Goal: Task Accomplishment & Management: Manage account settings

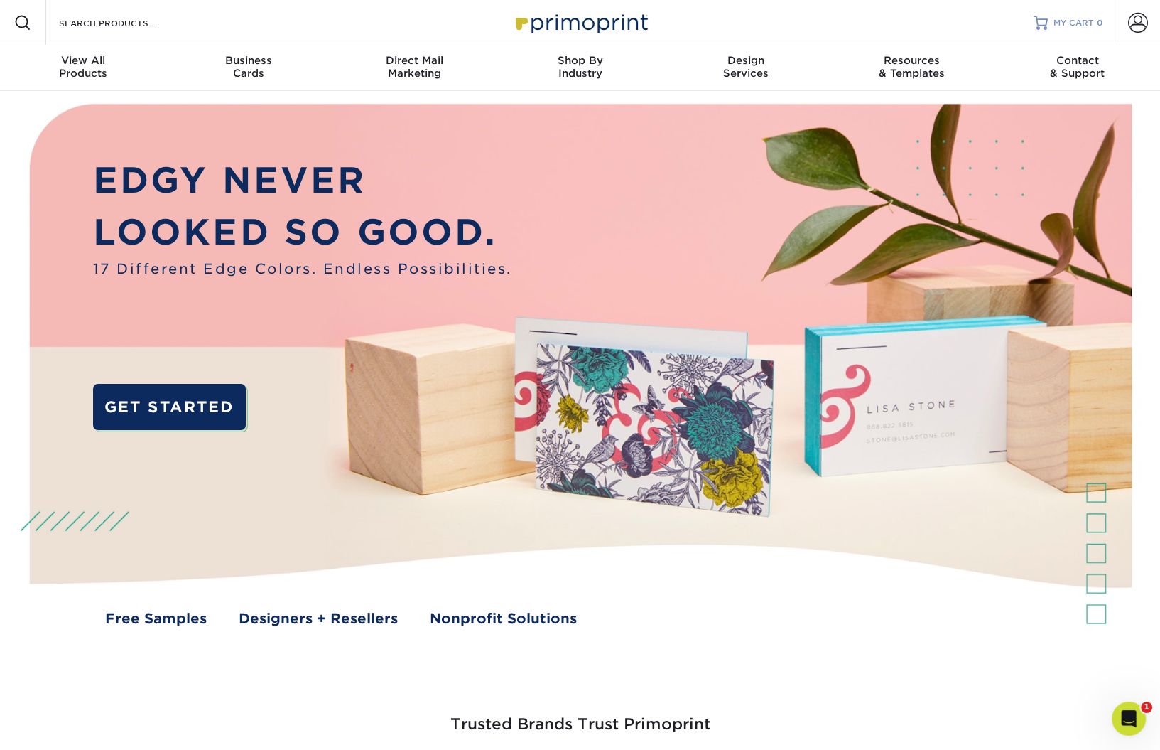
click at [879, 21] on span "MY CART" at bounding box center [1074, 23] width 40 height 12
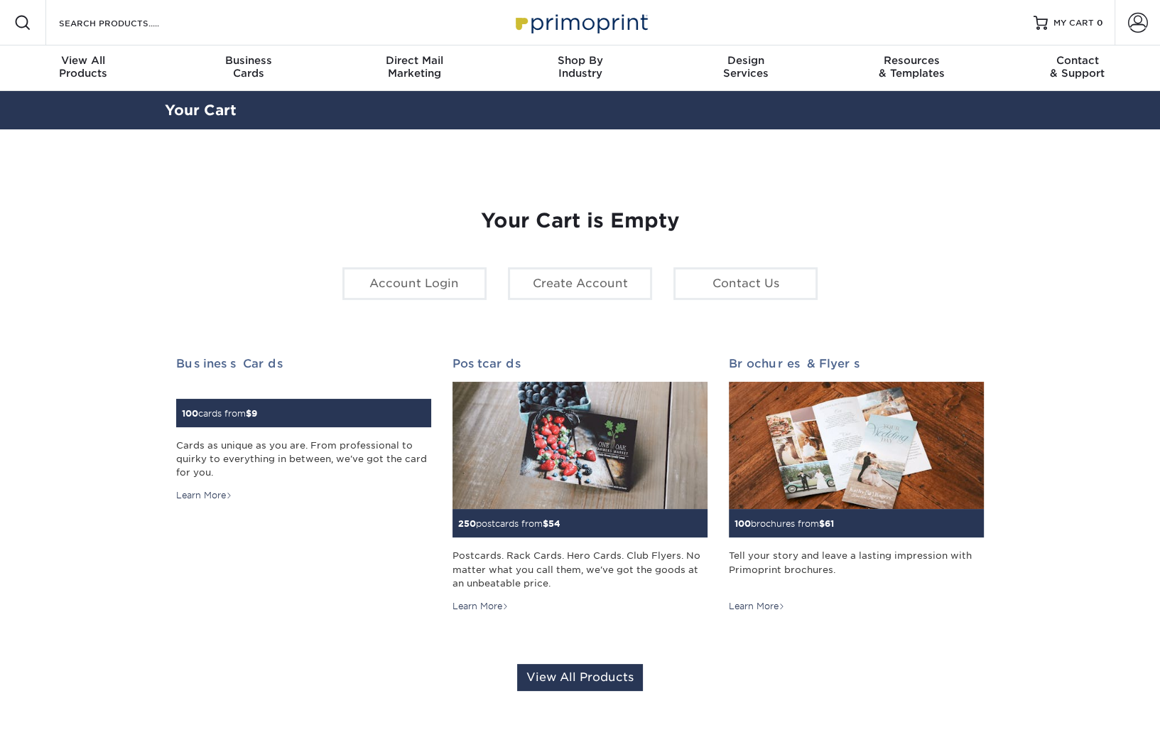
click at [495, 290] on div "Account Login" at bounding box center [415, 283] width 166 height 33
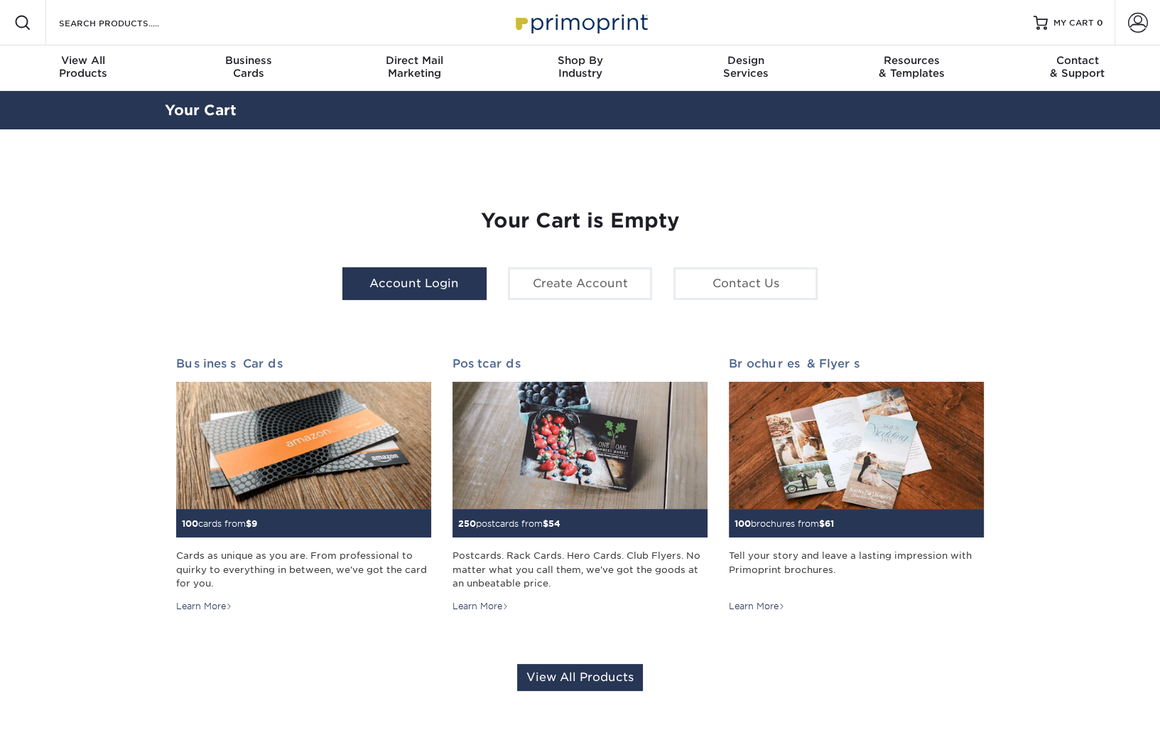
click at [479, 288] on link "Account Login" at bounding box center [414, 283] width 144 height 33
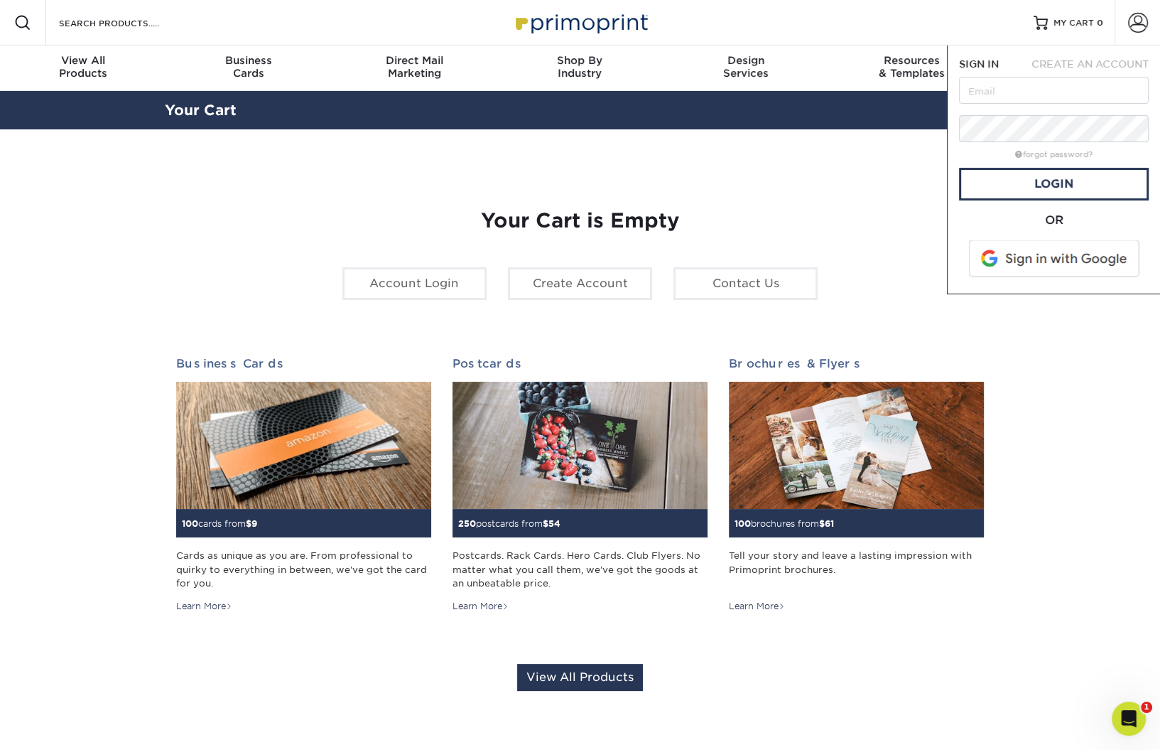
click at [1079, 254] on span at bounding box center [1055, 258] width 181 height 37
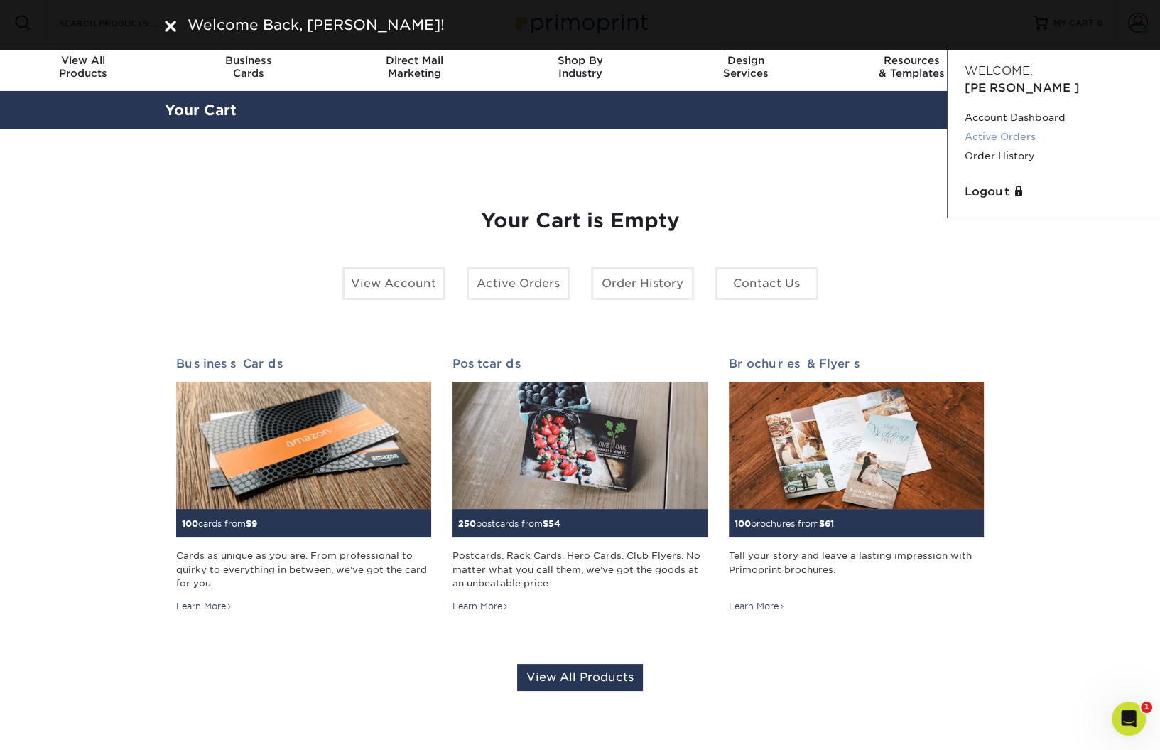
click at [1017, 127] on link "Active Orders" at bounding box center [1054, 136] width 178 height 19
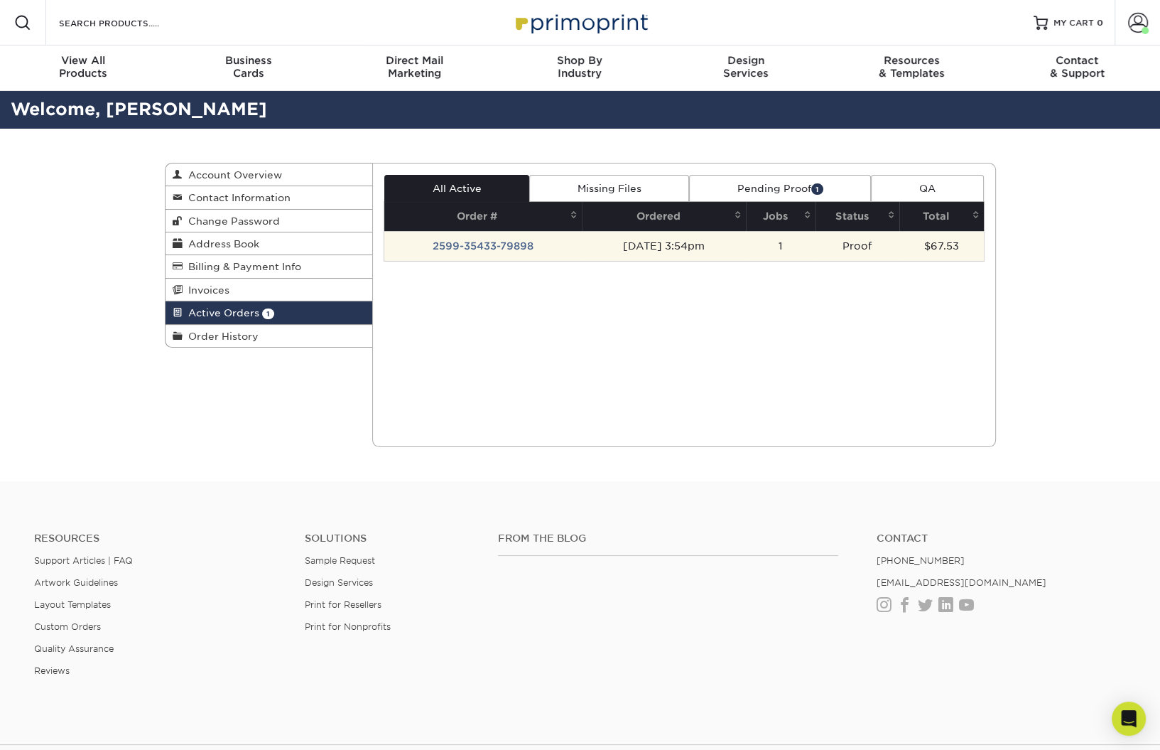
click at [482, 243] on td "2599-35433-79898" at bounding box center [483, 246] width 198 height 30
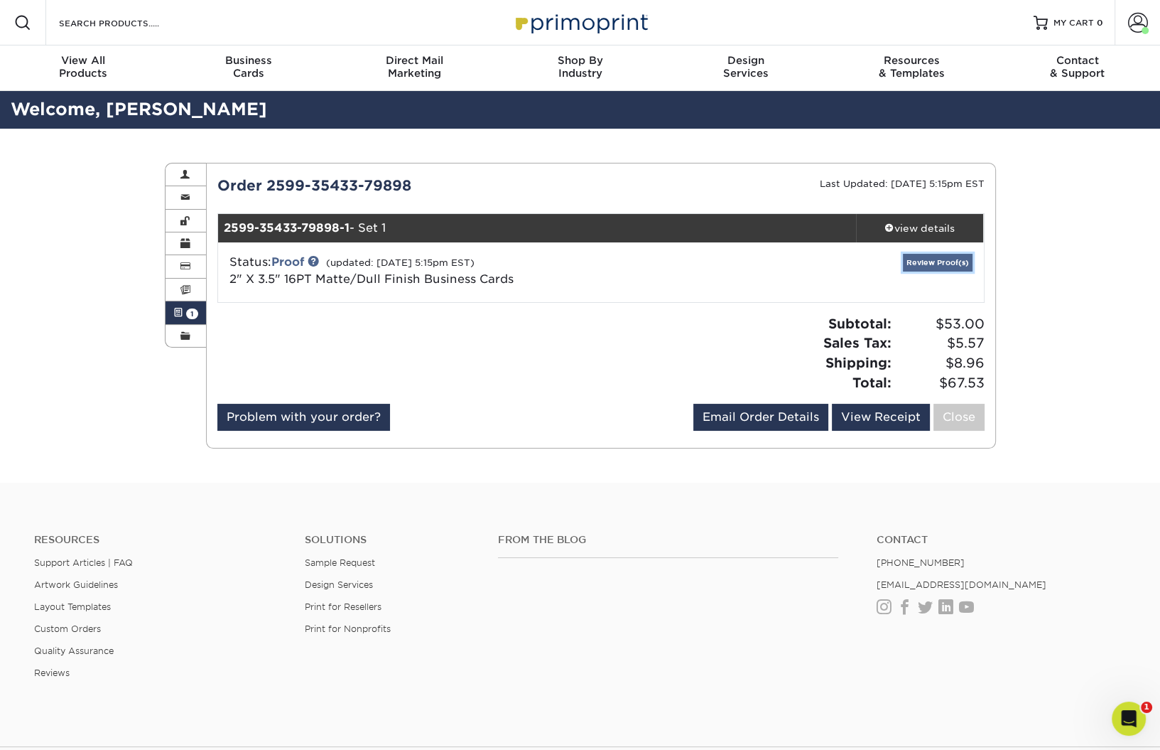
click at [941, 259] on link "Review Proof(s)" at bounding box center [938, 263] width 70 height 18
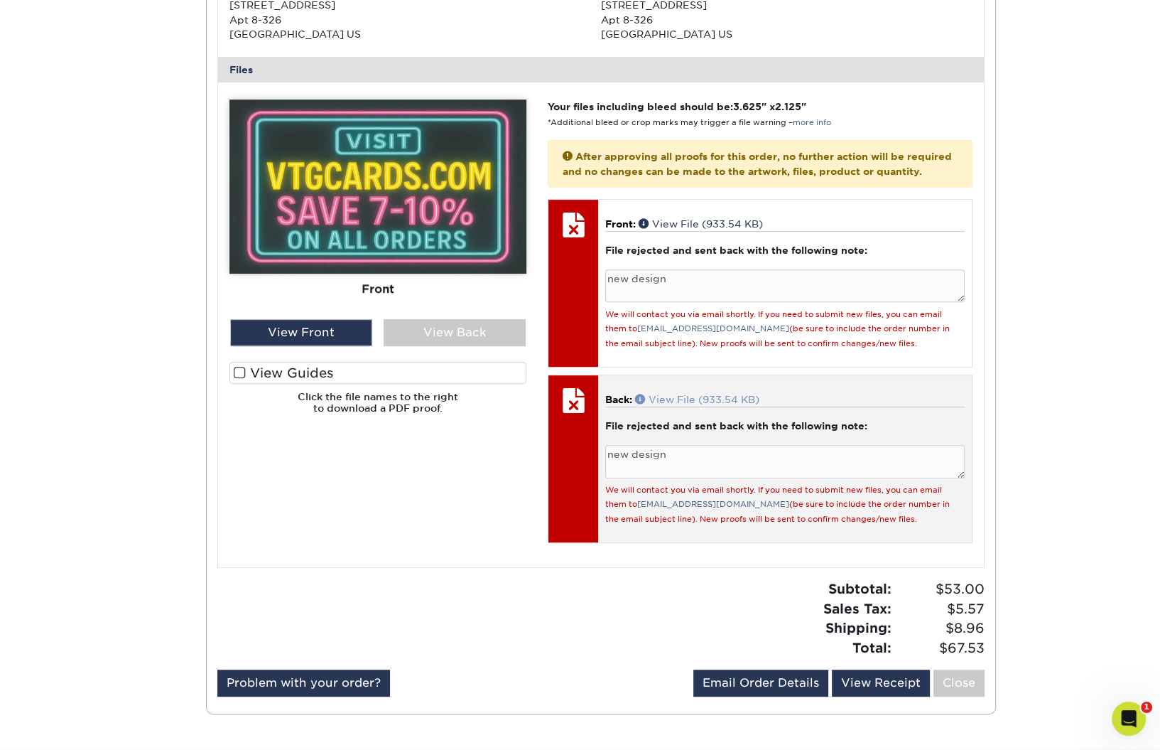
scroll to position [534, 0]
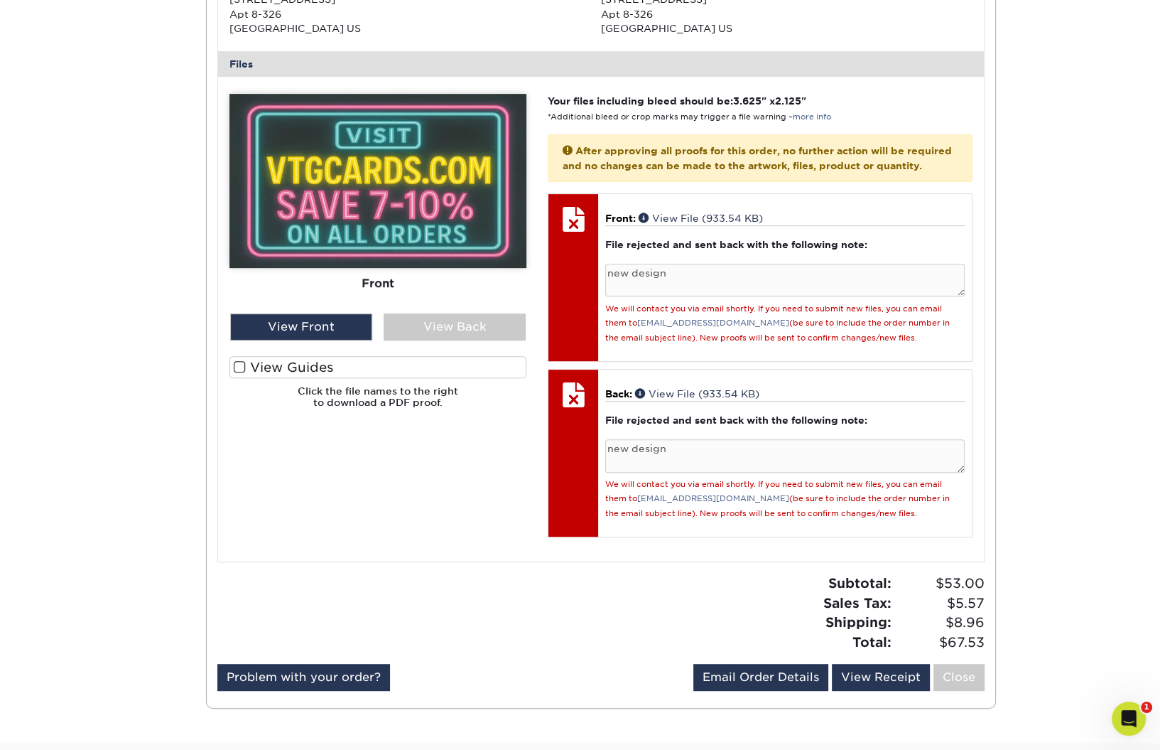
click at [1145, 716] on div "Active Orders Account Overview Contact Information Change Password Address Book…" at bounding box center [580, 168] width 1160 height 1148
click at [1134, 715] on icon "Open Intercom Messenger" at bounding box center [1126, 716] width 23 height 23
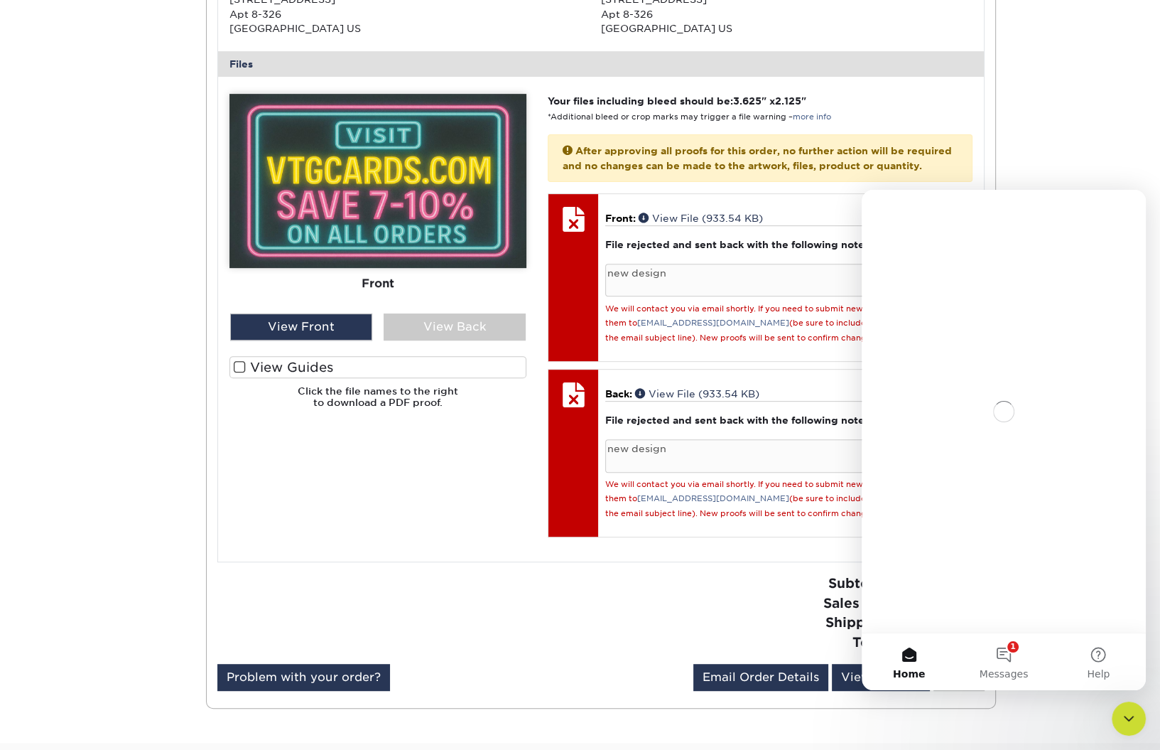
scroll to position [0, 0]
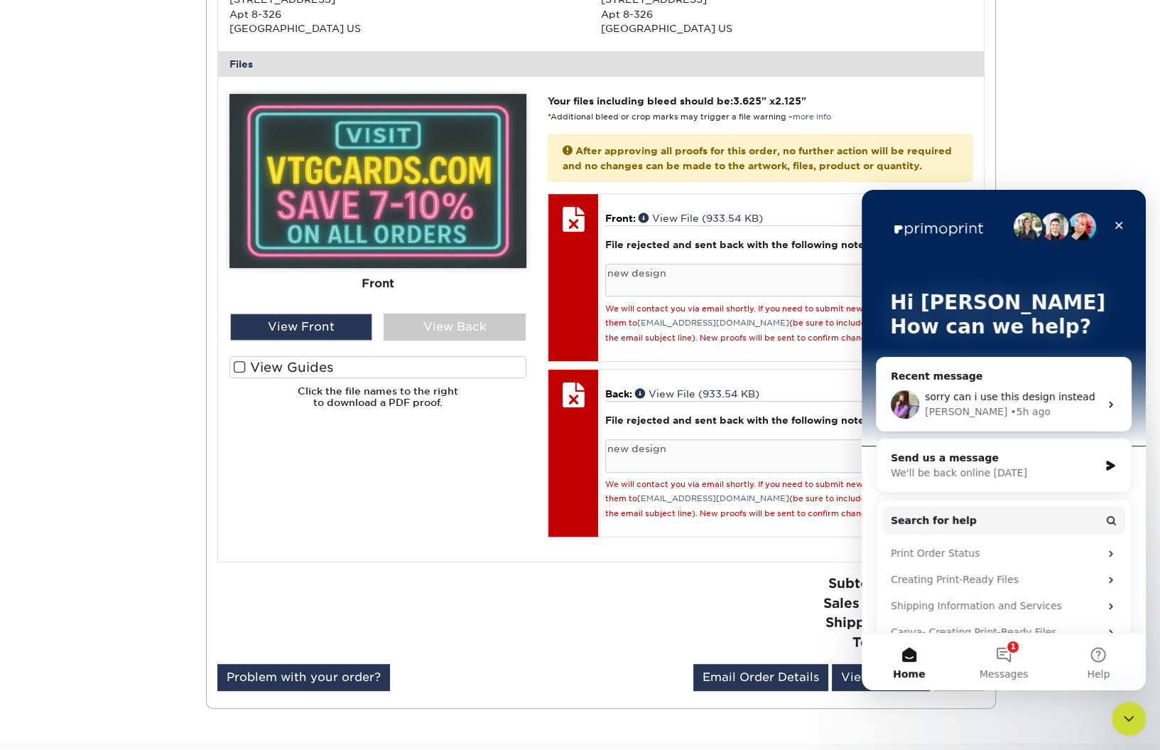
click at [1010, 411] on div "• 5h ago" at bounding box center [1030, 411] width 40 height 15
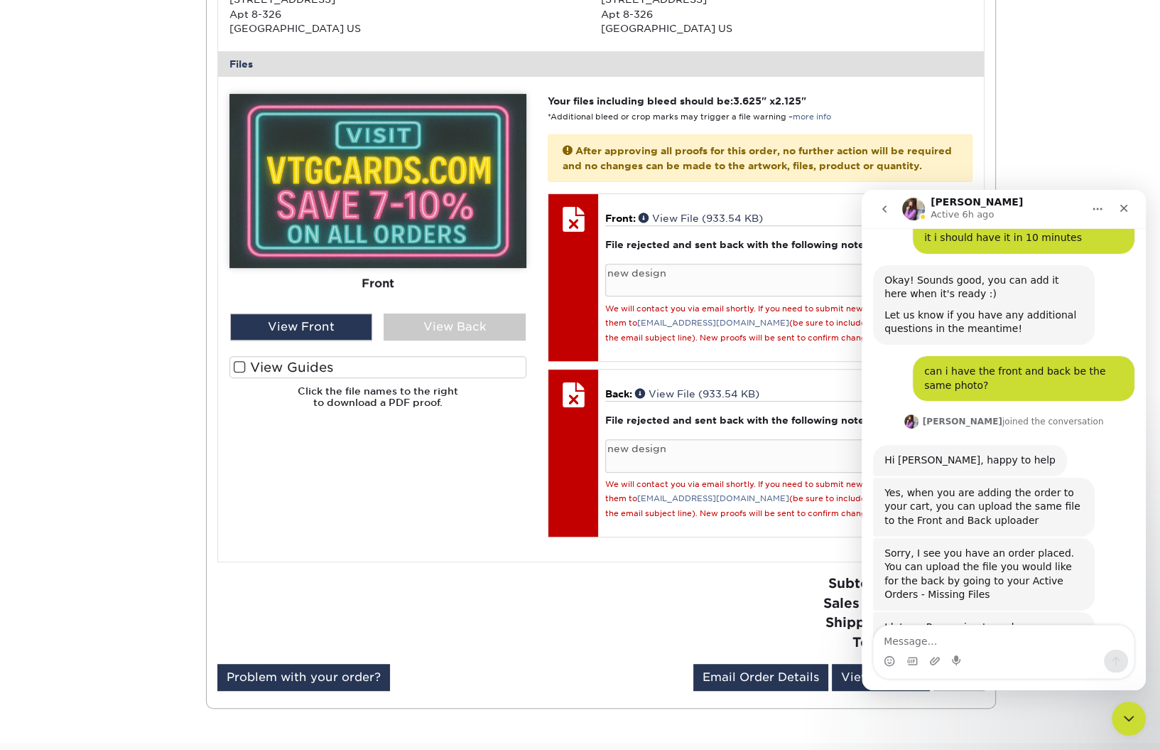
scroll to position [3098, 0]
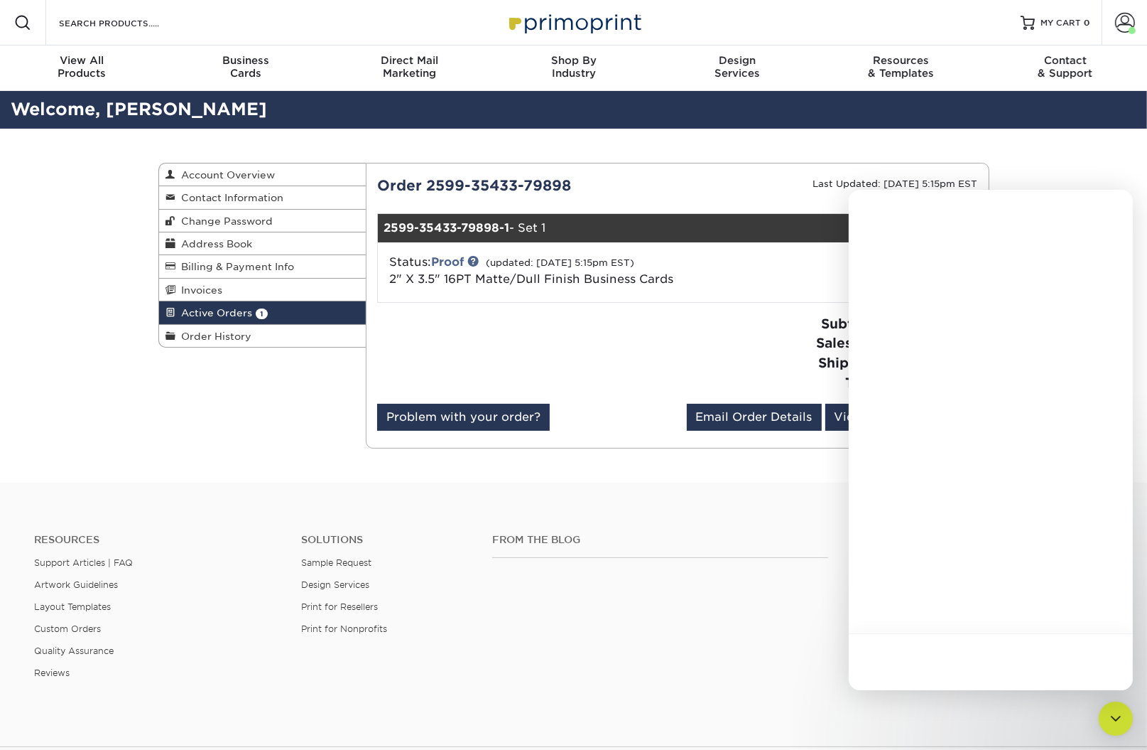
click at [926, 264] on div at bounding box center [991, 440] width 284 height 500
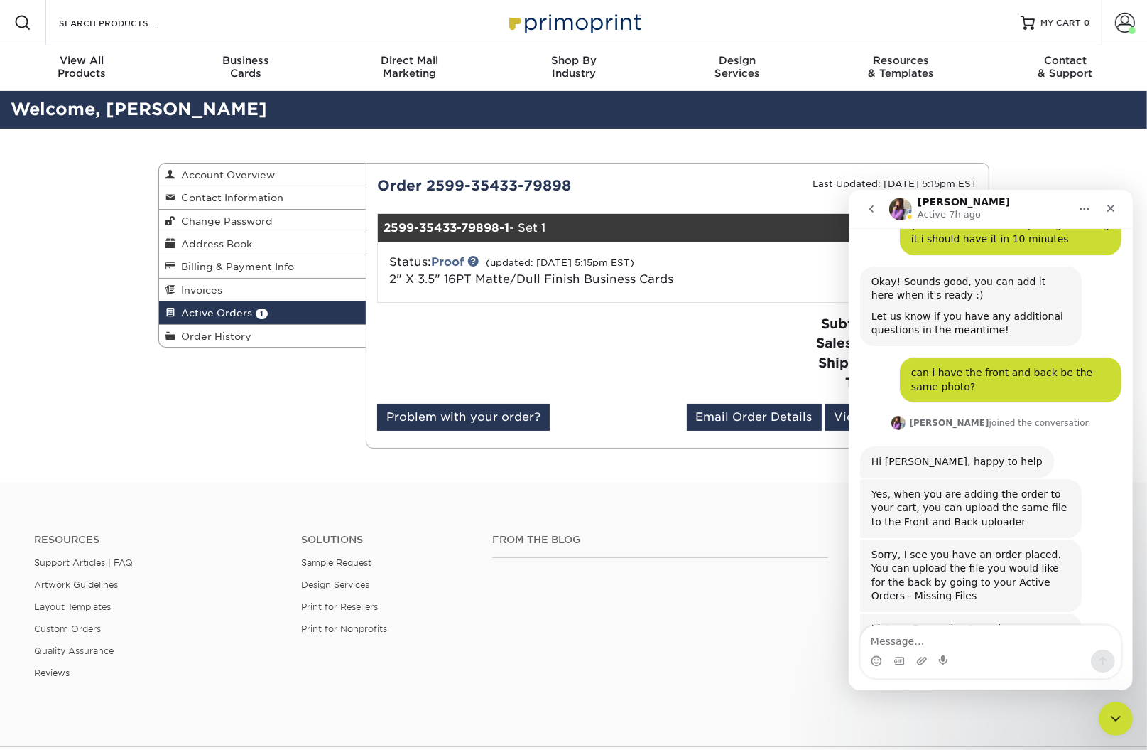
scroll to position [3098, 0]
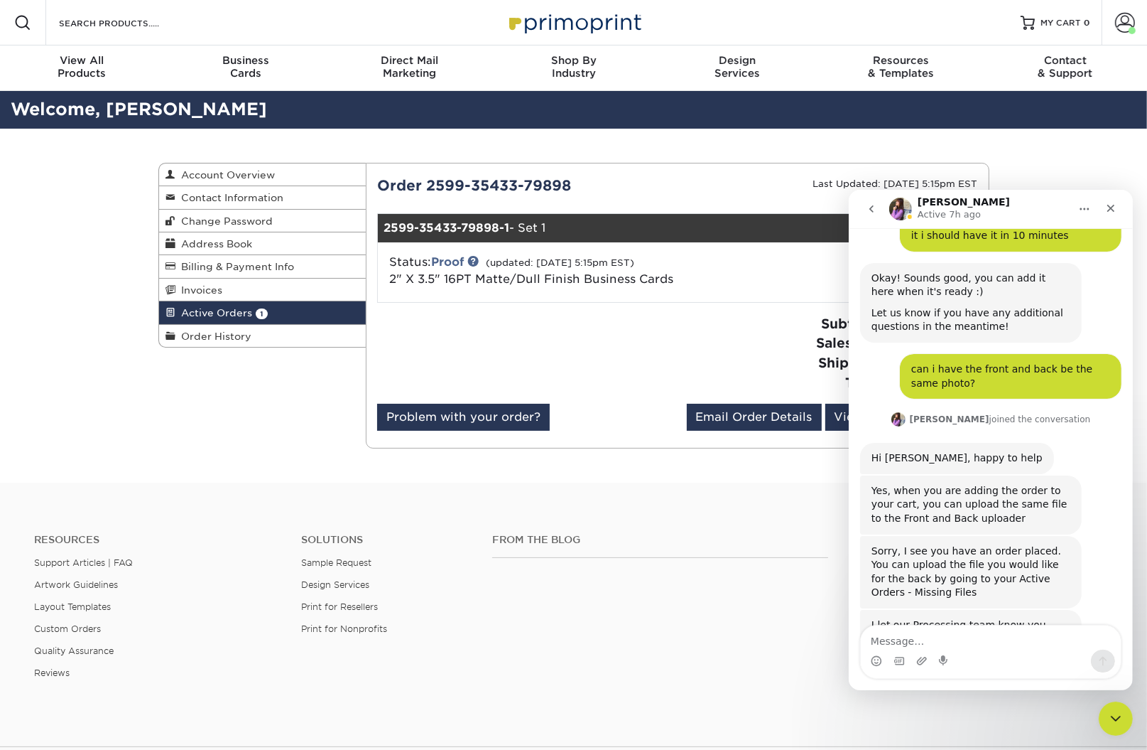
click at [909, 643] on textarea "Message…" at bounding box center [990, 637] width 260 height 24
click at [747, 648] on div "From the Blog Contact (888) 822-5815 info@primoprint.com Instagram Facebook Twi…" at bounding box center [803, 617] width 642 height 167
click at [1112, 202] on icon "Close" at bounding box center [1110, 207] width 11 height 11
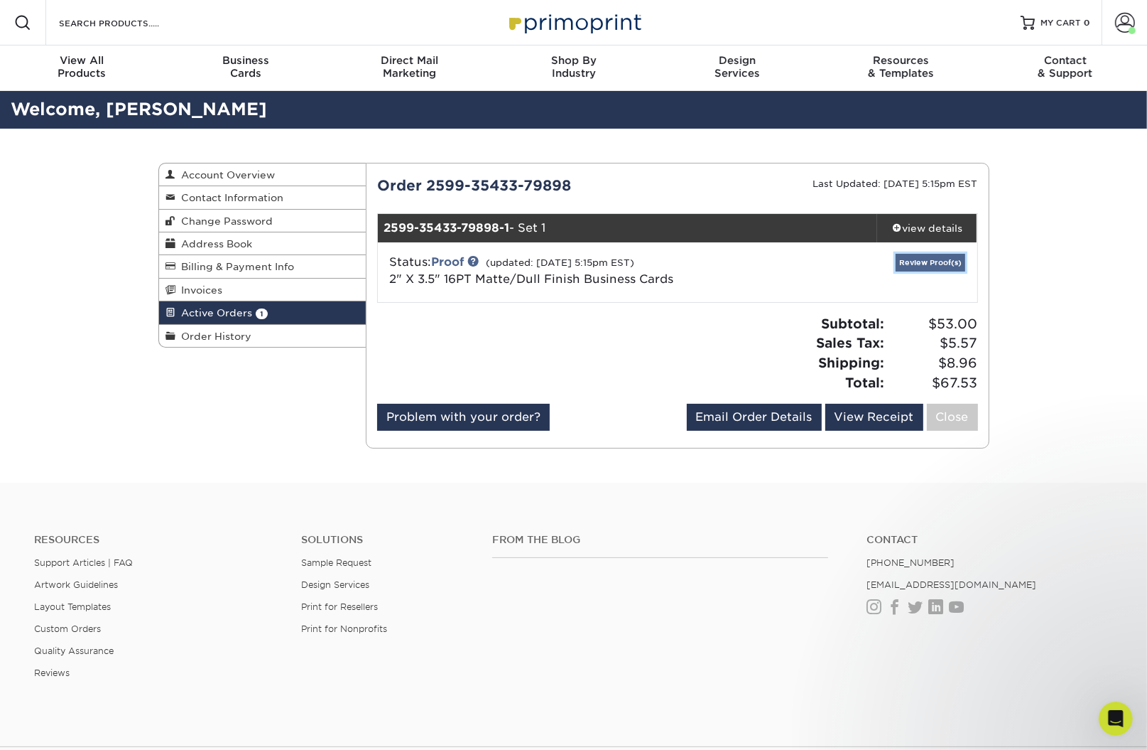
click at [936, 263] on link "Review Proof(s)" at bounding box center [931, 263] width 70 height 18
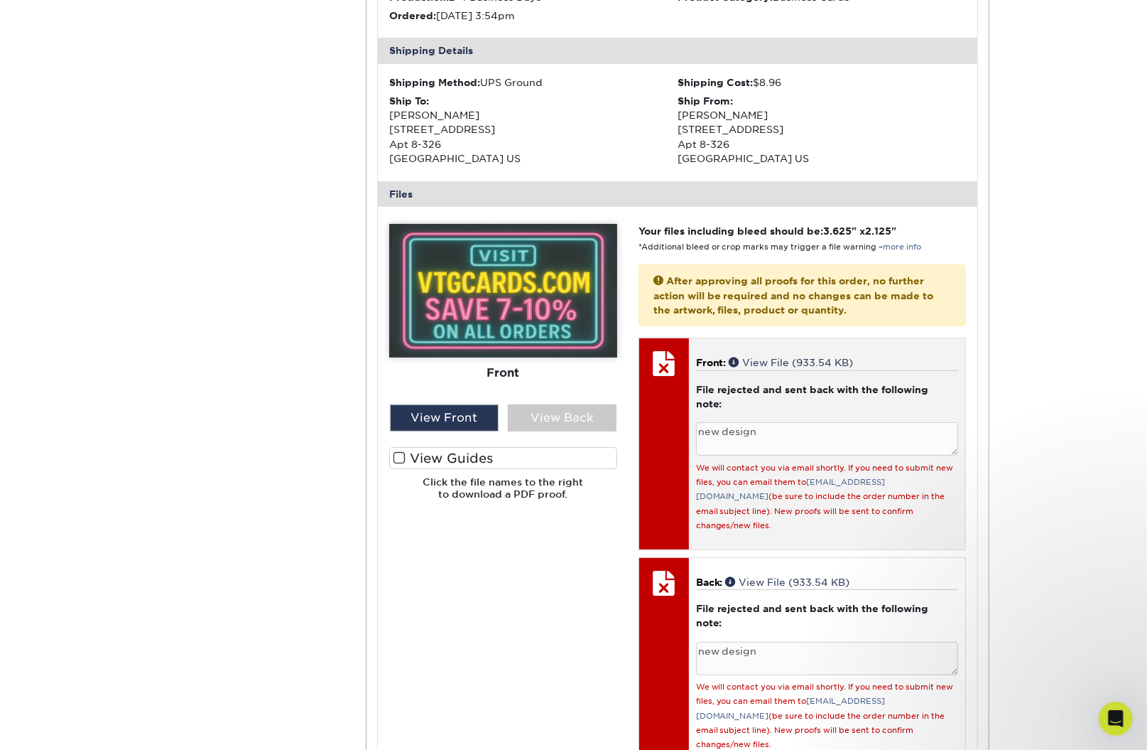
scroll to position [405, 0]
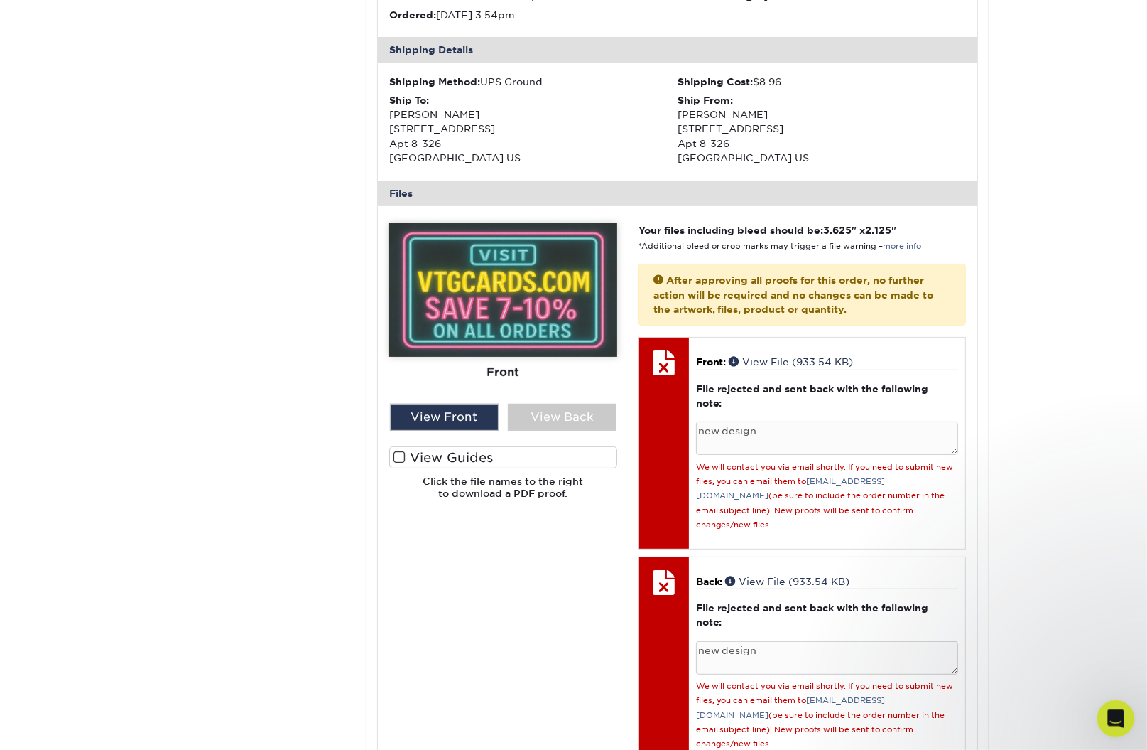
click at [1113, 716] on icon "Open Intercom Messenger" at bounding box center [1114, 716] width 23 height 23
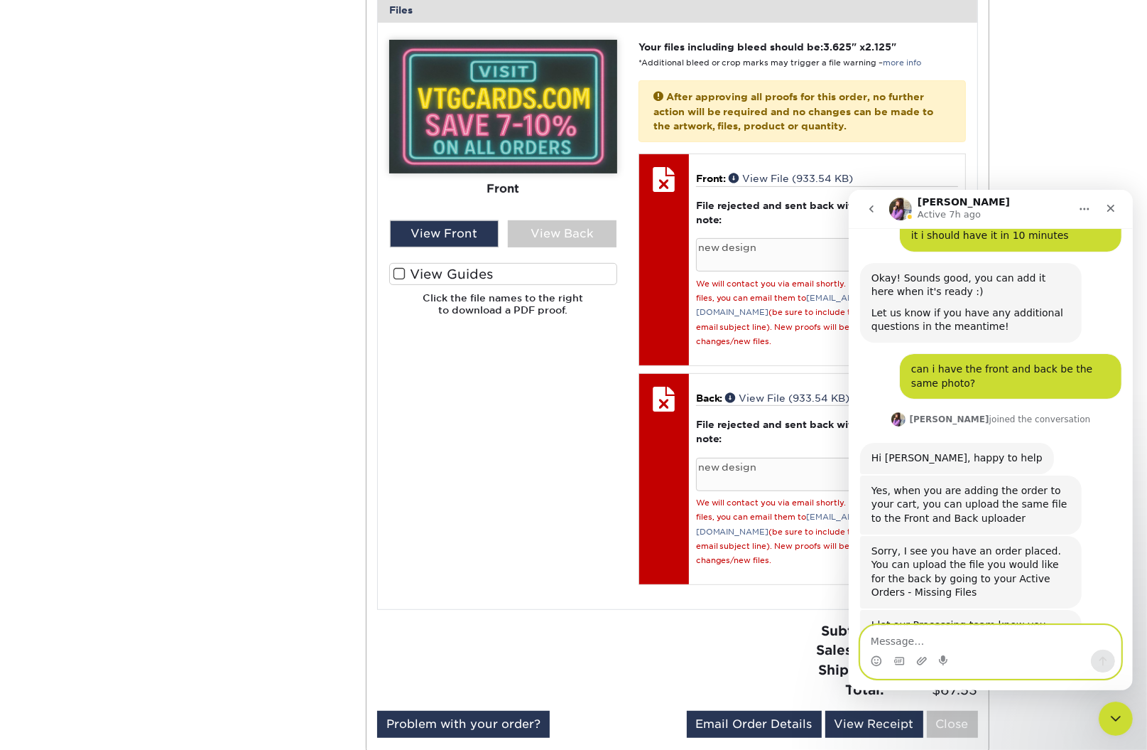
scroll to position [588, 0]
click at [952, 648] on textarea "Message…" at bounding box center [990, 637] width 260 height 24
click at [930, 664] on div "Intercom messenger" at bounding box center [990, 660] width 260 height 23
click at [926, 664] on icon "Upload attachment" at bounding box center [921, 659] width 11 height 11
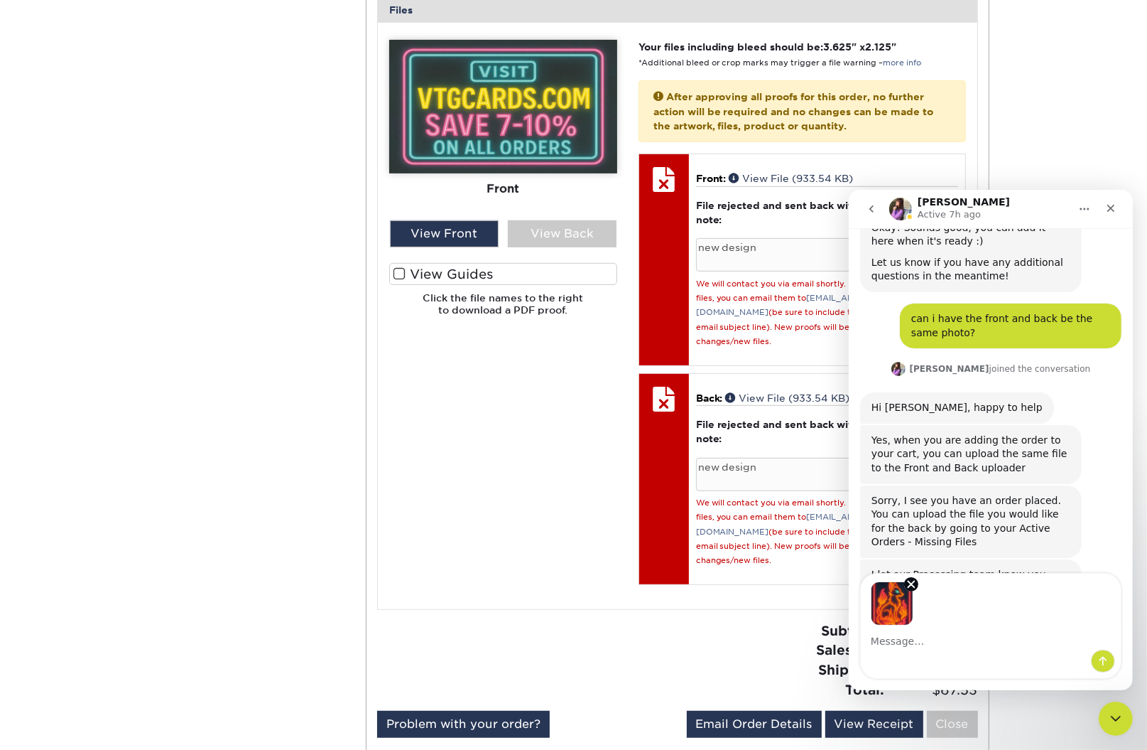
scroll to position [3150, 0]
click at [904, 644] on textarea "Message…" at bounding box center [990, 637] width 260 height 24
type textarea "and this for the back"
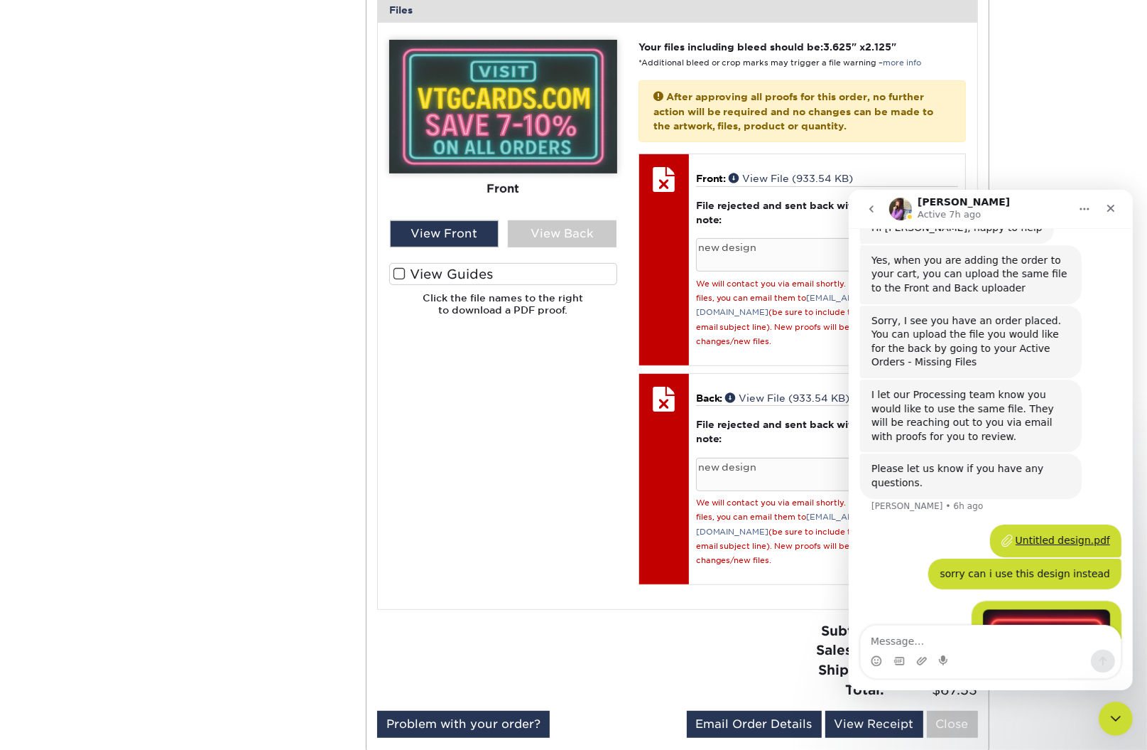
scroll to position [3339, 0]
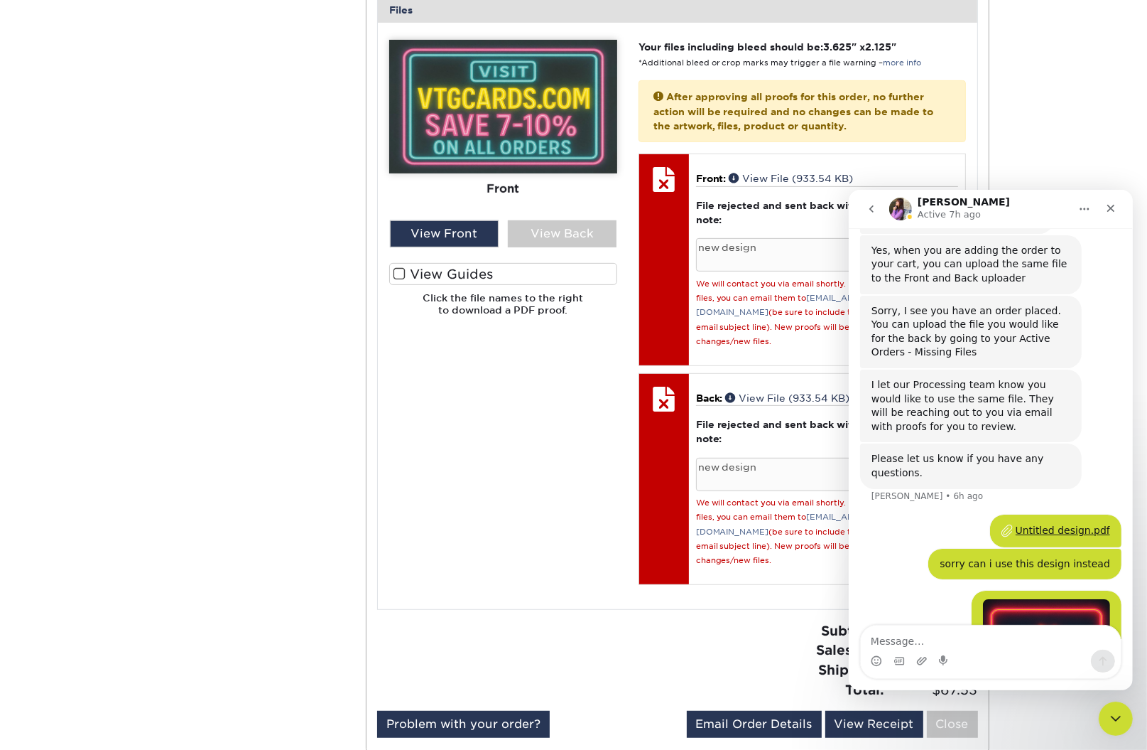
click at [1033, 598] on img "user says…" at bounding box center [1046, 693] width 127 height 190
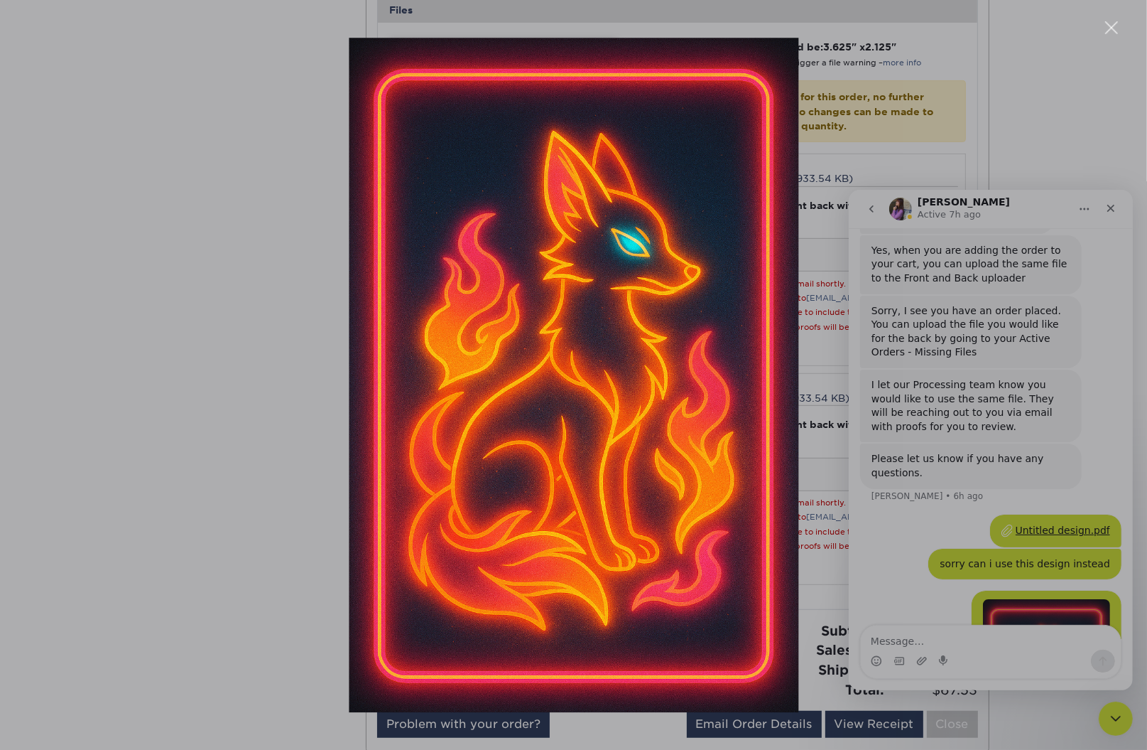
click at [884, 364] on div "Intercom messenger" at bounding box center [573, 375] width 1147 height 750
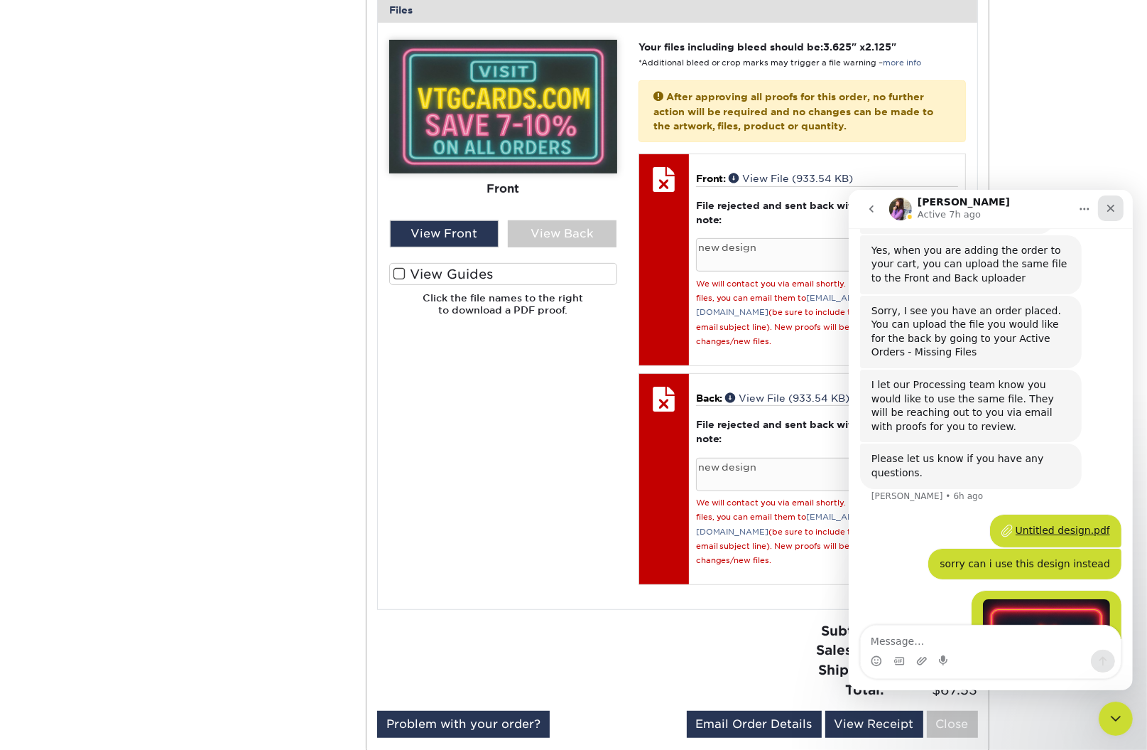
click at [1110, 202] on icon "Close" at bounding box center [1110, 207] width 11 height 11
